Goal: Task Accomplishment & Management: Manage account settings

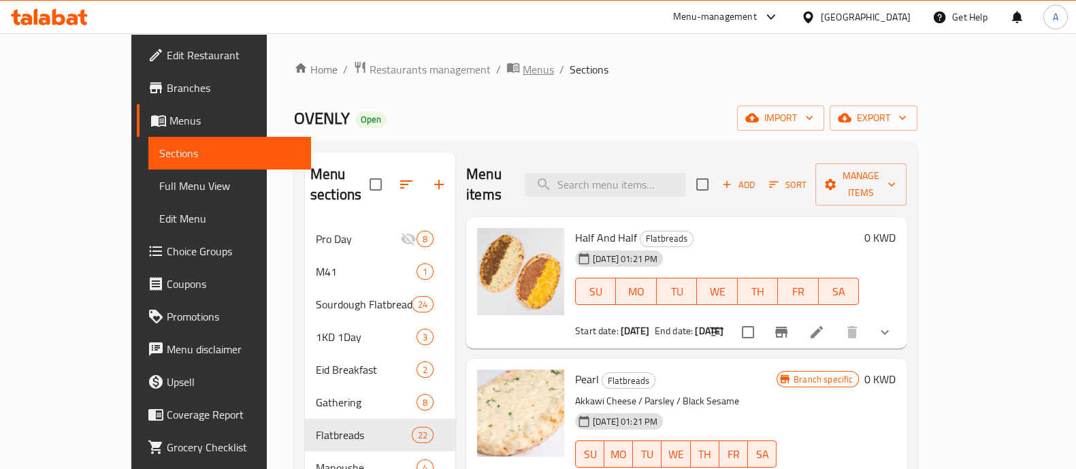
click at [523, 73] on span "Menus" at bounding box center [538, 69] width 31 height 16
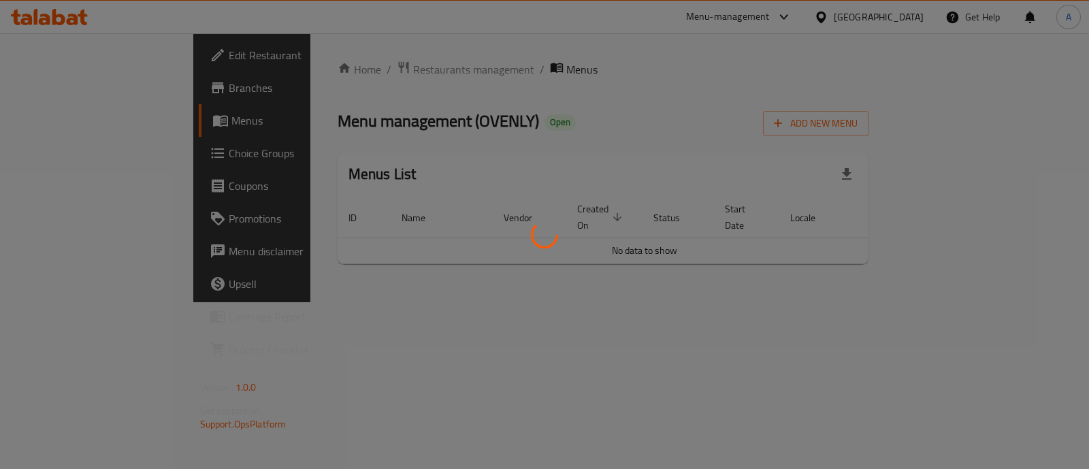
click at [340, 74] on div at bounding box center [544, 234] width 1089 height 469
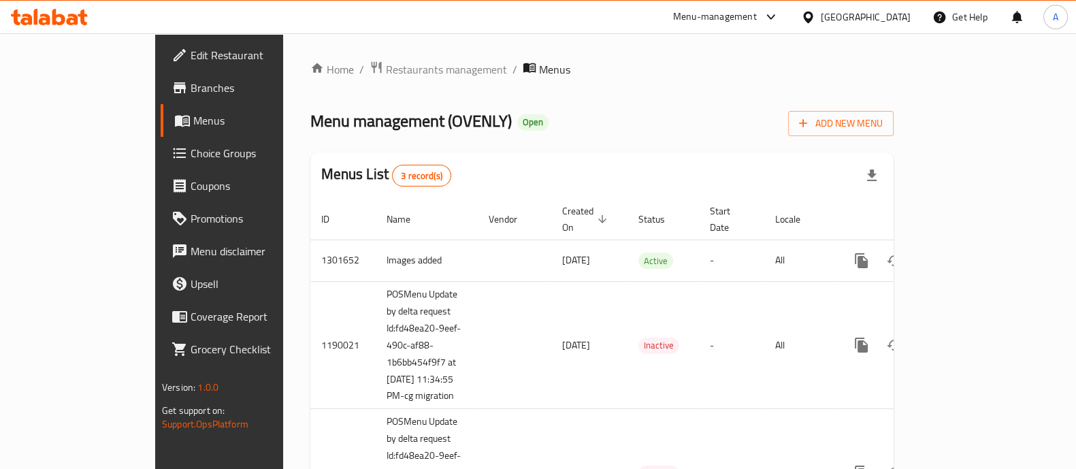
click at [386, 69] on span "Restaurants management" at bounding box center [446, 69] width 121 height 16
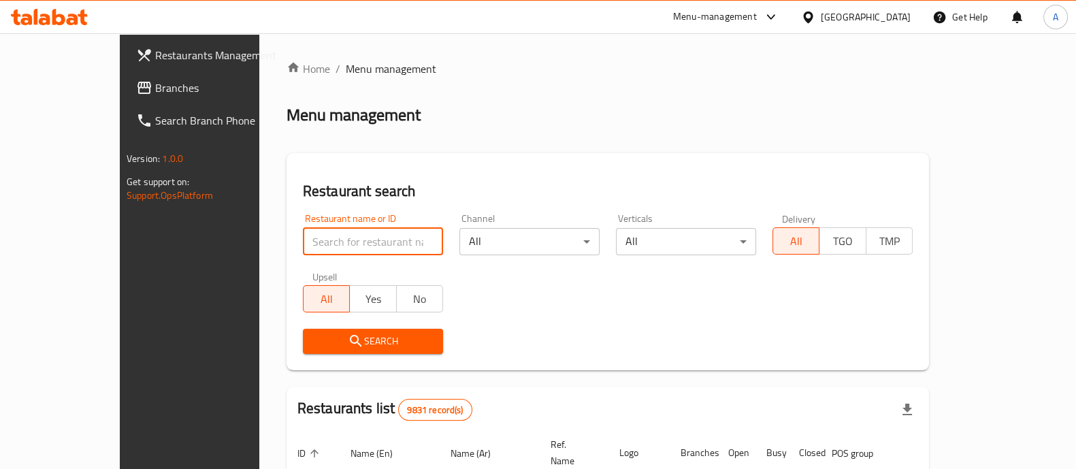
click at [369, 243] on input "search" at bounding box center [373, 241] width 140 height 27
type input "ovenly"
click button "Search" at bounding box center [373, 341] width 140 height 25
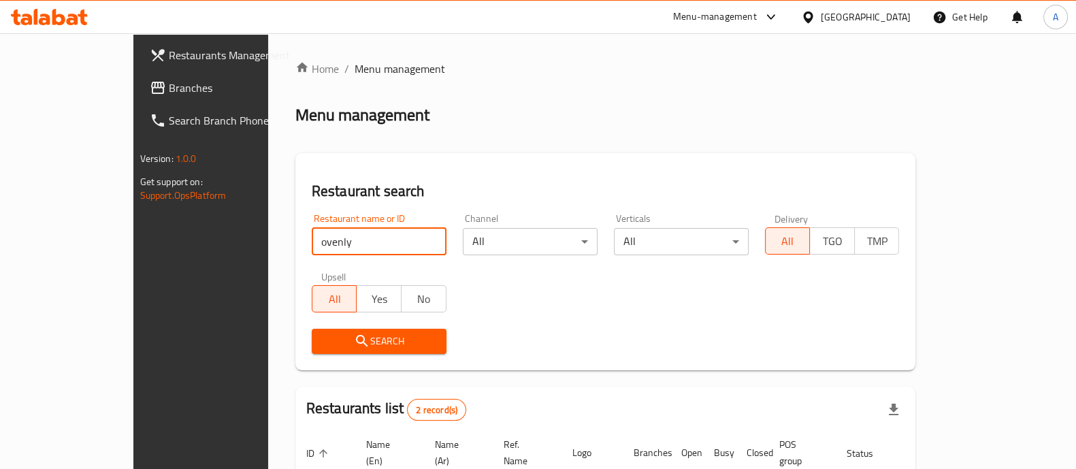
scroll to position [159, 0]
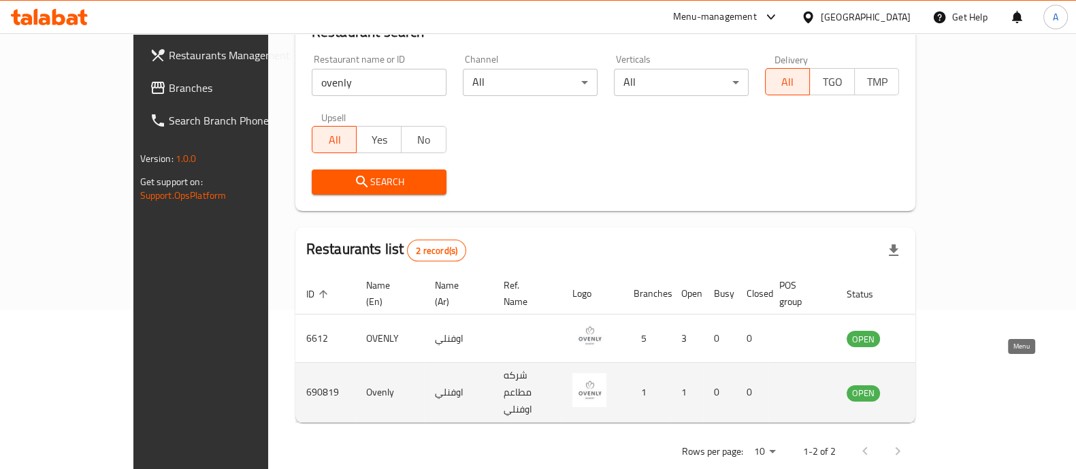
click at [934, 387] on icon "enhanced table" at bounding box center [926, 393] width 15 height 12
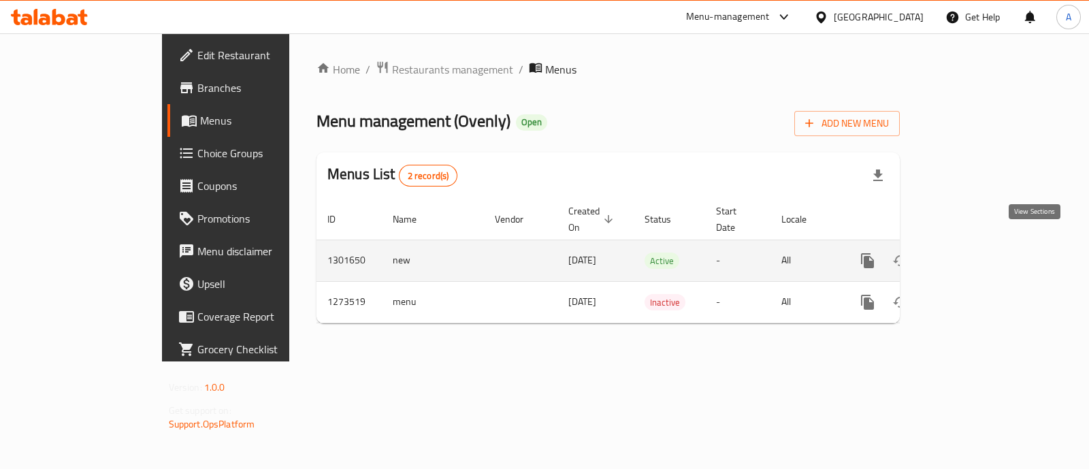
click at [974, 253] on icon "enhanced table" at bounding box center [966, 261] width 16 height 16
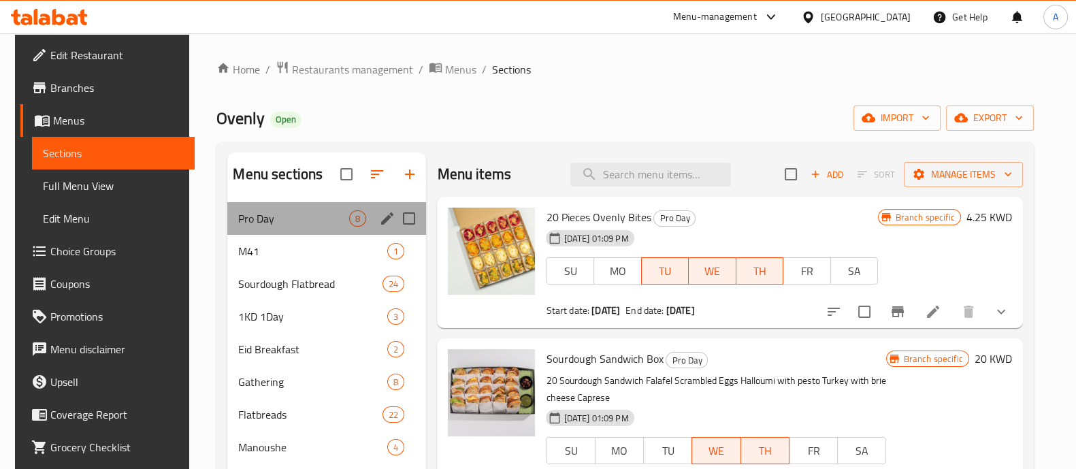
drag, startPoint x: 401, startPoint y: 223, endPoint x: 384, endPoint y: 220, distance: 17.2
click at [384, 220] on div "Menu sections" at bounding box center [387, 218] width 20 height 20
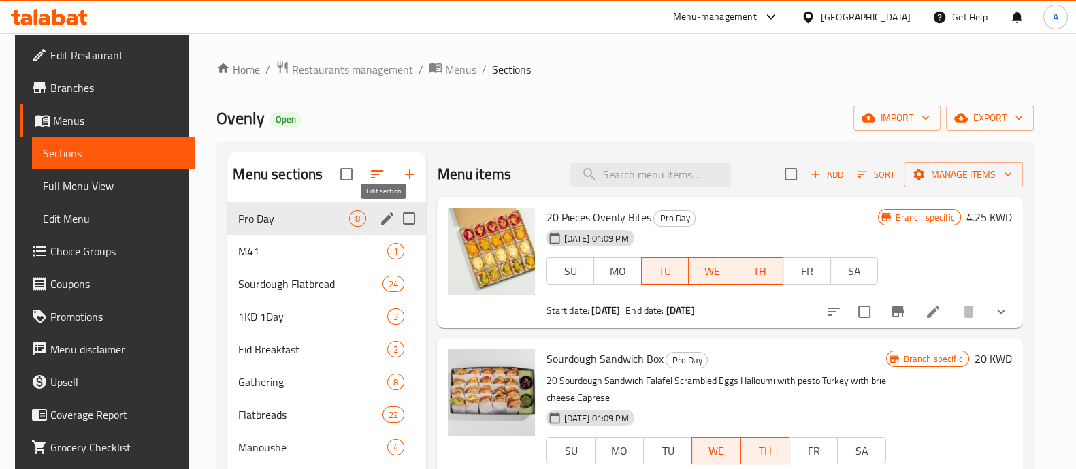
click at [384, 220] on icon "edit" at bounding box center [387, 218] width 12 height 12
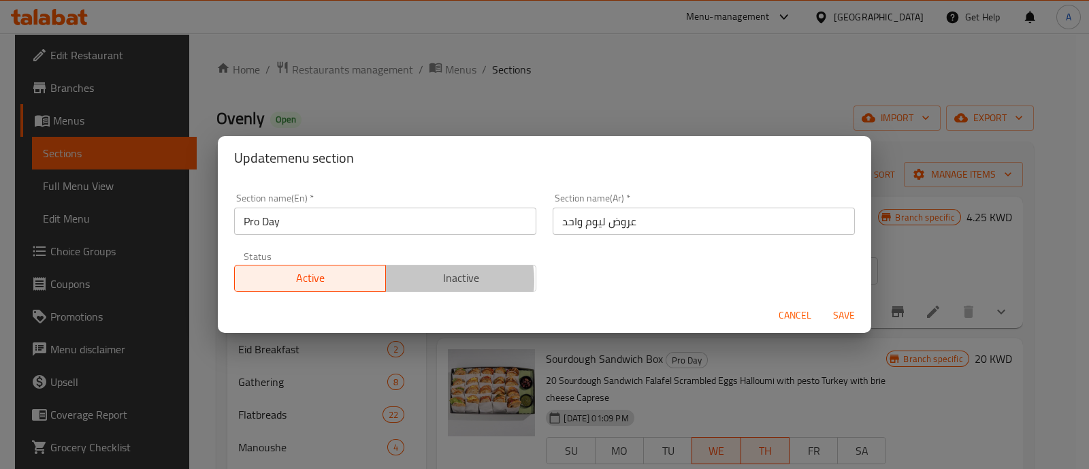
click at [426, 280] on span "Inactive" at bounding box center [461, 278] width 140 height 20
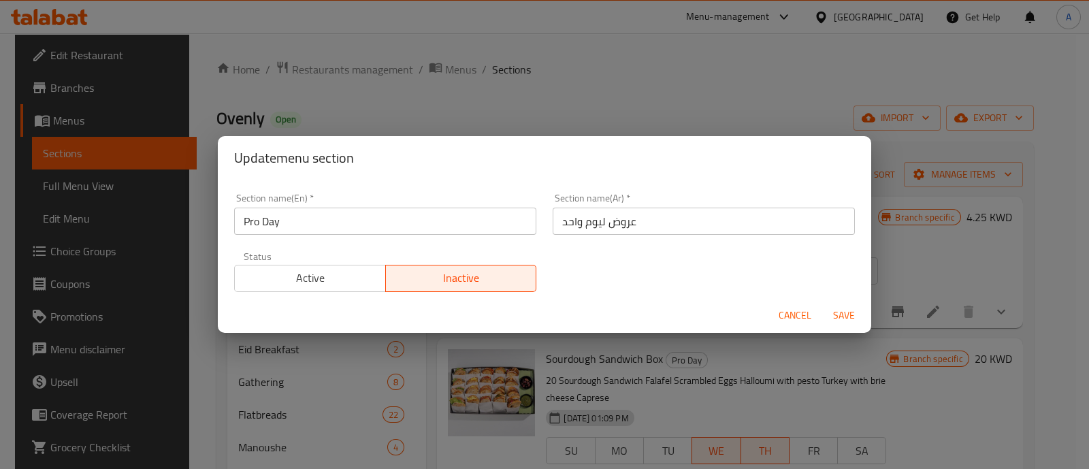
click at [834, 325] on button "Save" at bounding box center [844, 315] width 44 height 25
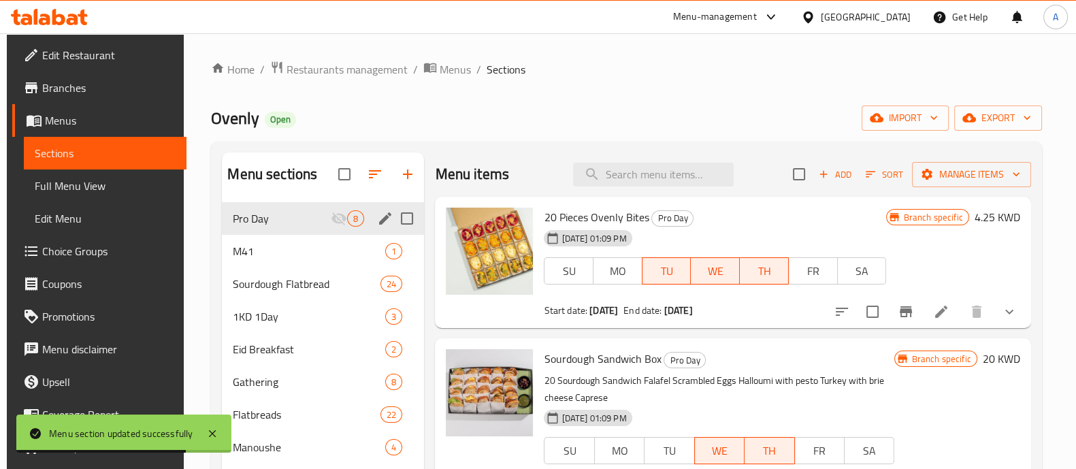
click at [356, 81] on div "Home / Restaurants management / Menus / Sections Ovenly Open import export Menu…" at bounding box center [626, 434] width 831 height 746
click at [346, 72] on span "Restaurants management" at bounding box center [347, 69] width 121 height 16
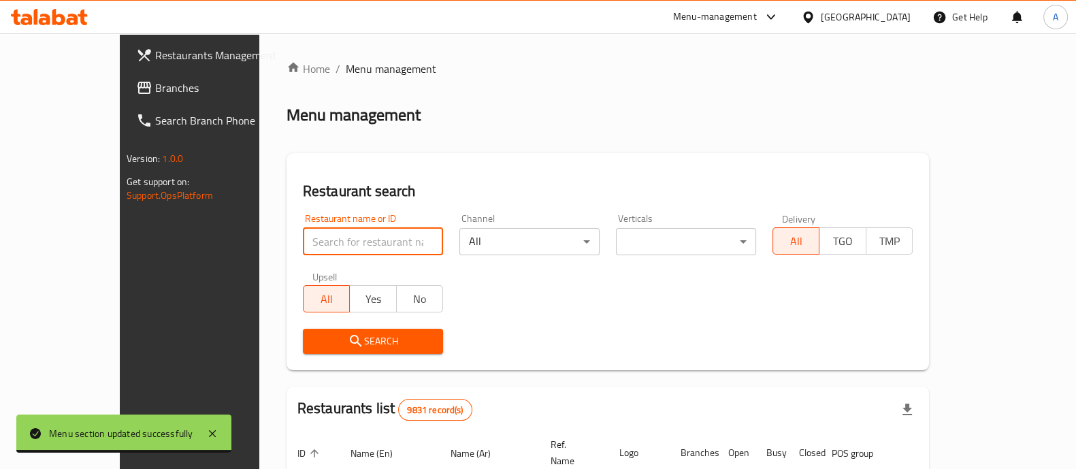
click at [367, 233] on input "search" at bounding box center [373, 241] width 140 height 27
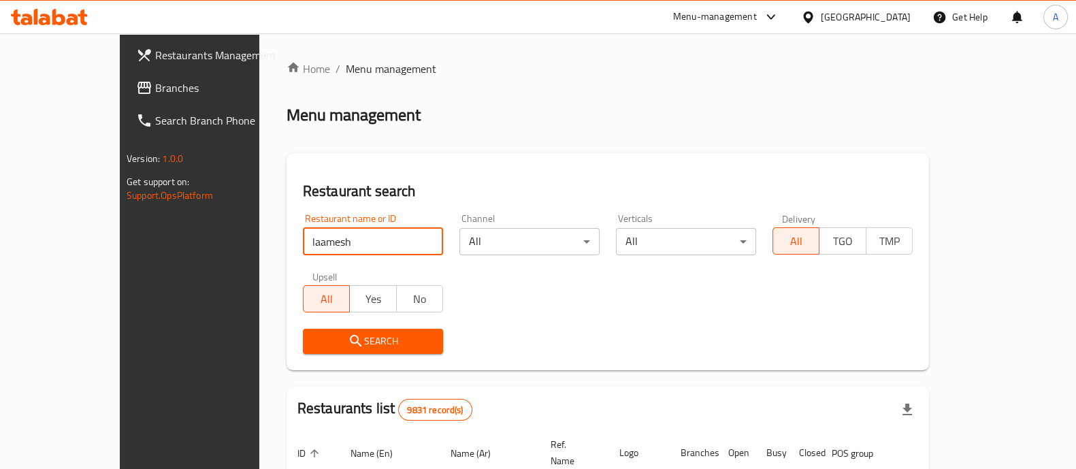
click button "Search" at bounding box center [373, 341] width 140 height 25
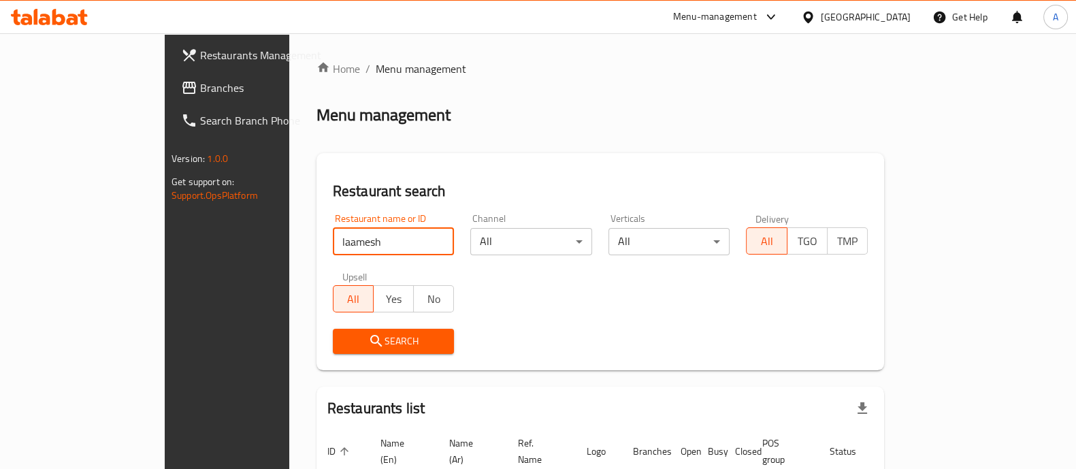
scroll to position [86, 0]
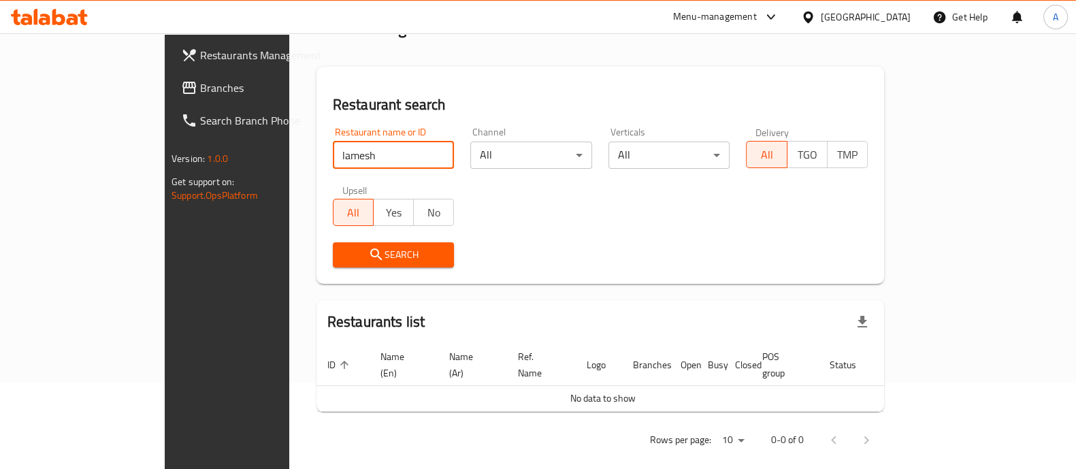
type input "lamesh"
click button "Search" at bounding box center [394, 254] width 122 height 25
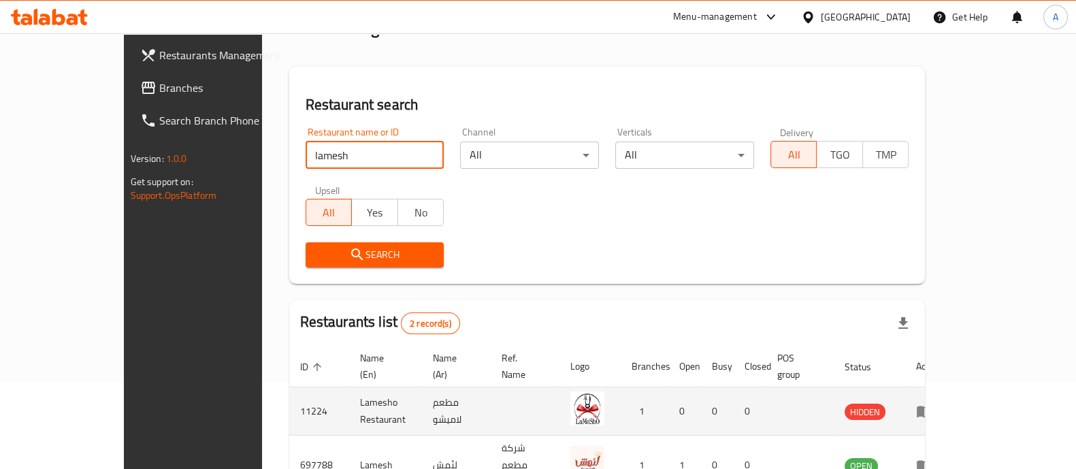
scroll to position [159, 0]
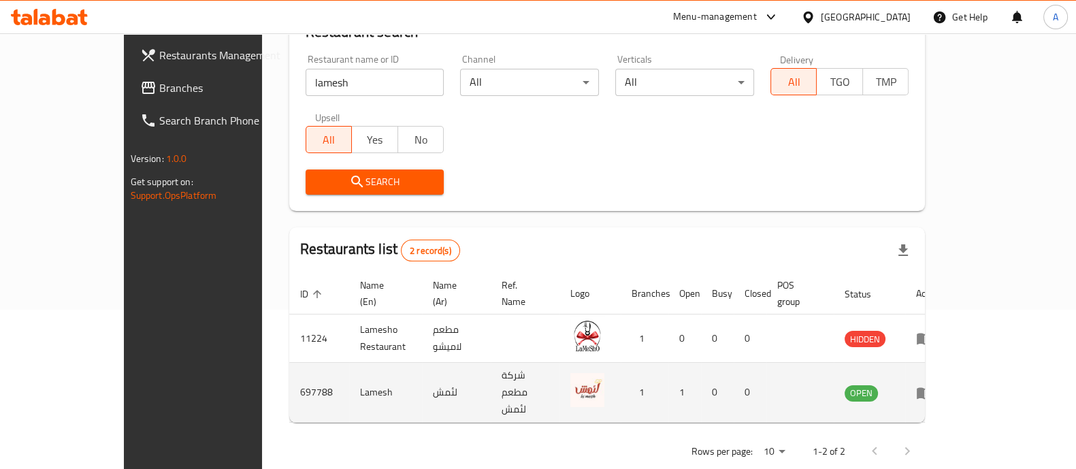
click at [289, 376] on td "697788" at bounding box center [319, 393] width 60 height 60
copy td "697788"
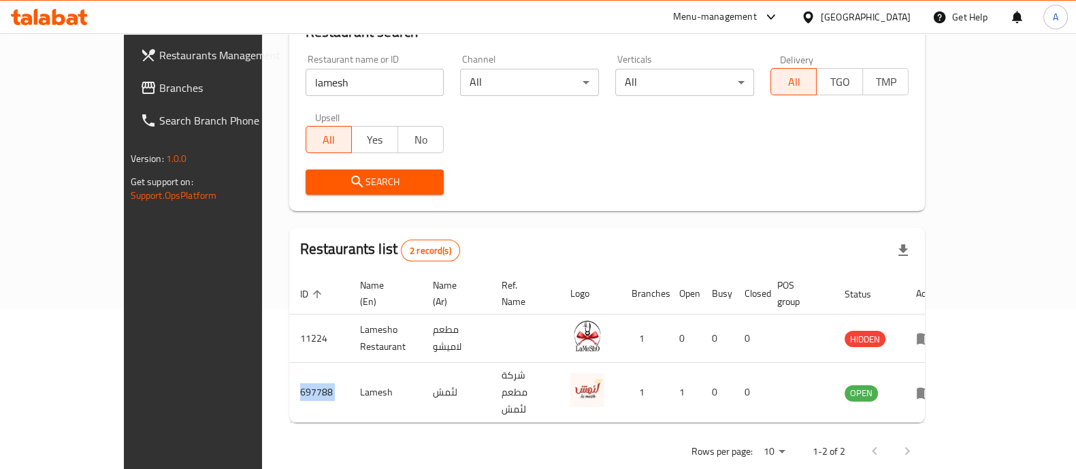
click at [73, 22] on icon at bounding box center [73, 20] width 12 height 12
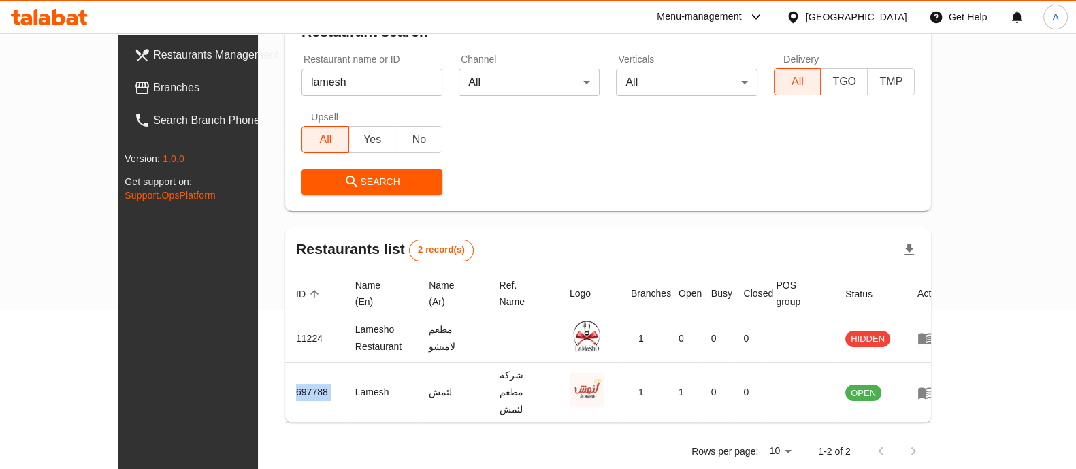
scroll to position [159, 0]
